Goal: Use online tool/utility: Utilize a website feature to perform a specific function

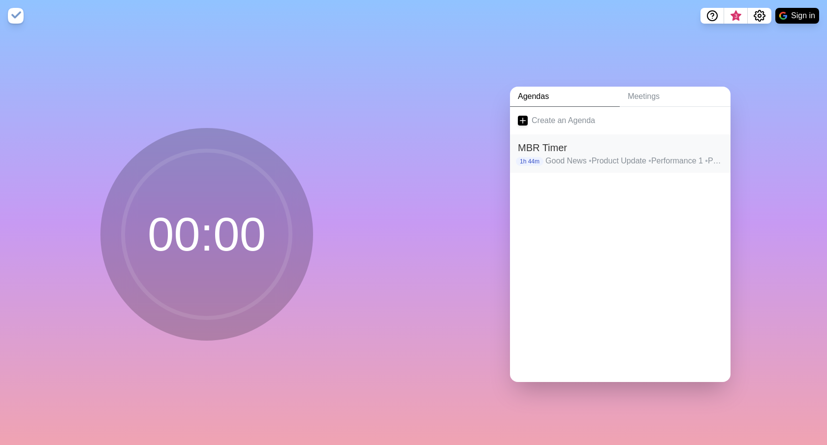
click at [573, 151] on h2 "MBR Timer" at bounding box center [620, 147] width 205 height 15
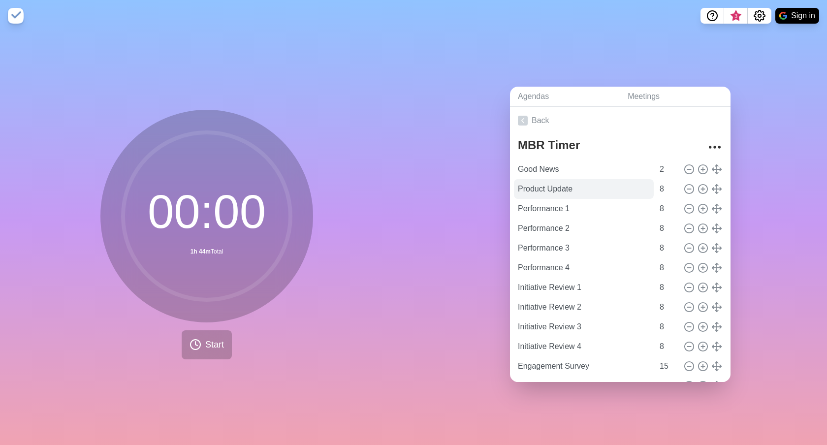
scroll to position [5, 0]
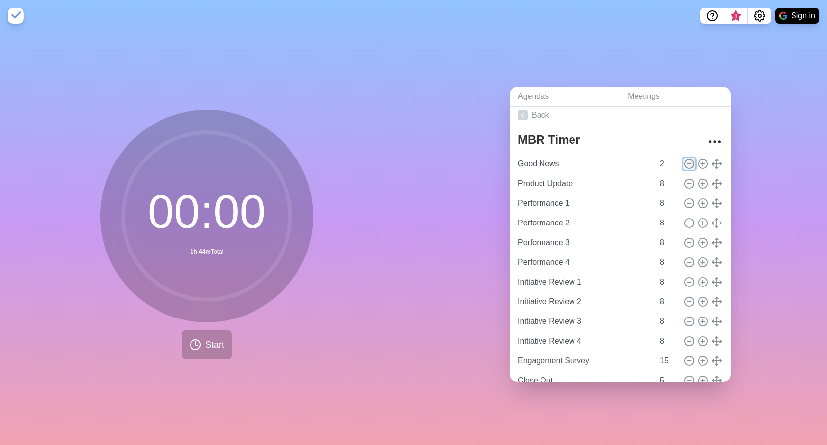
click at [690, 167] on icon at bounding box center [689, 164] width 11 height 11
type input "Product Update"
type input "8"
type input "Performance 1"
type input "Performance 2"
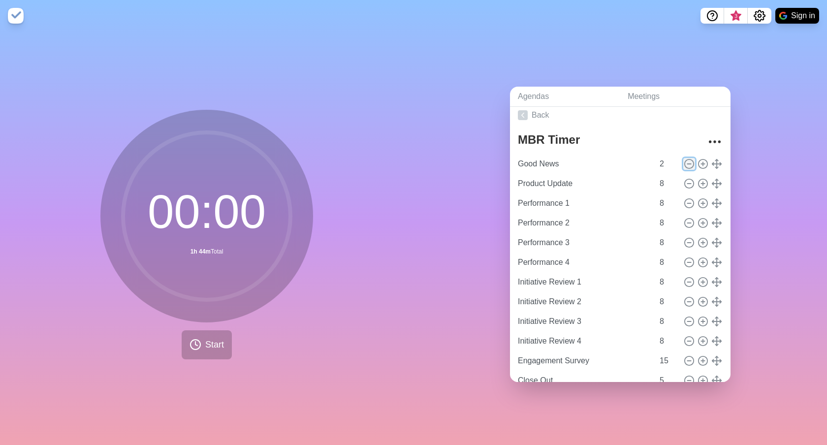
type input "Performance 3"
type input "Performance 4"
type input "Initiative Review 1"
type input "Initiative Review 2"
type input "Initiative Review 3"
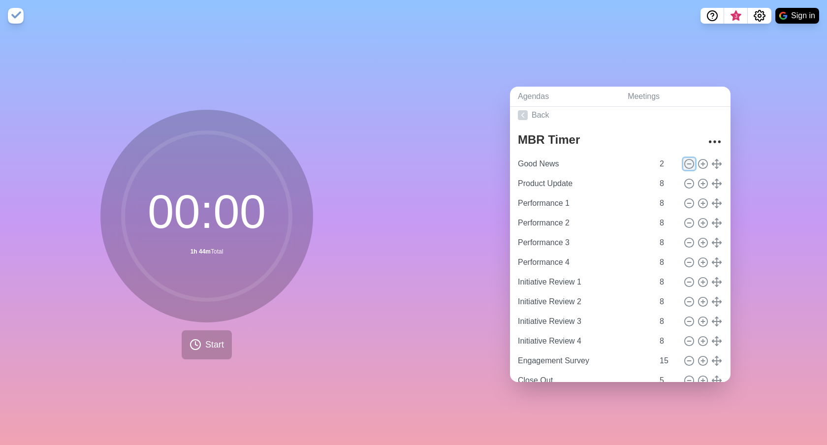
type input "Initiative Review 4"
type input "Engagement Survey"
type input "15"
type input "Close Out"
type input "5"
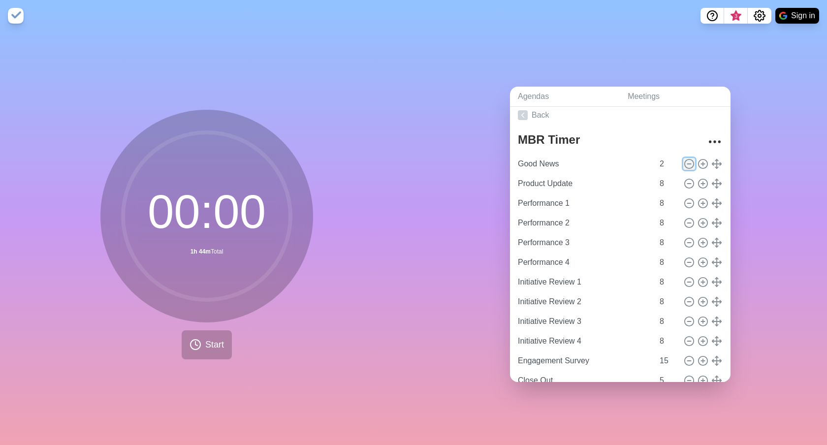
type input "Performance 5"
type input "10"
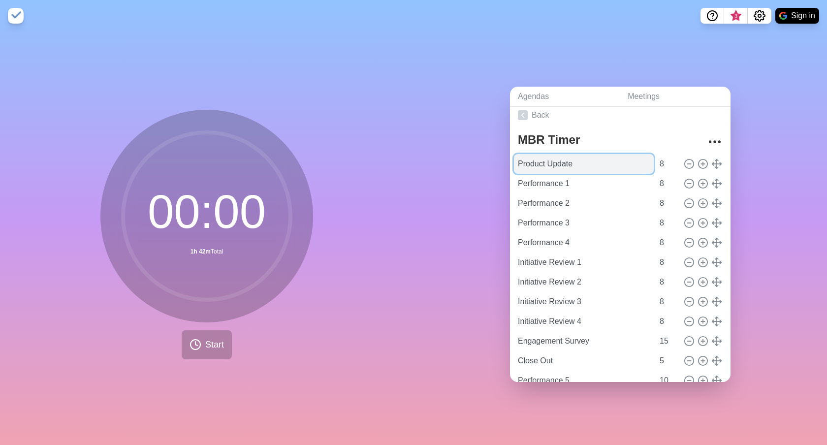
click at [579, 165] on input "Product Update" at bounding box center [584, 164] width 140 height 20
click at [410, 255] on div "00 : 00 1h 42m Total Start" at bounding box center [207, 239] width 414 height 414
